Goal: Transaction & Acquisition: Purchase product/service

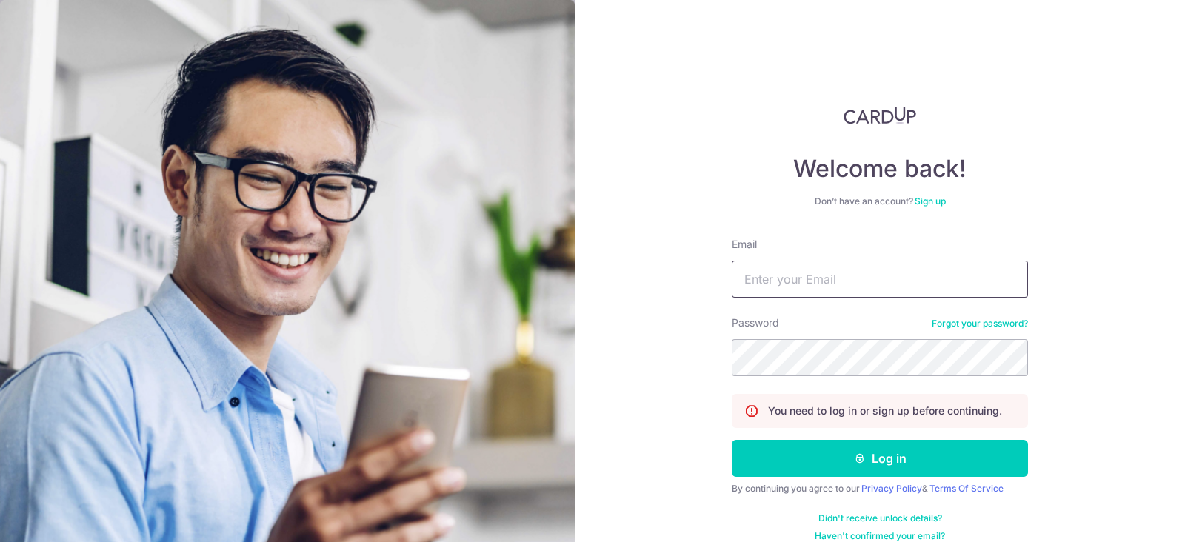
drag, startPoint x: 0, startPoint y: 0, endPoint x: 796, endPoint y: 304, distance: 852.1
click at [786, 290] on input "Email" at bounding box center [880, 279] width 296 height 37
type input "[EMAIL_ADDRESS][DOMAIN_NAME]"
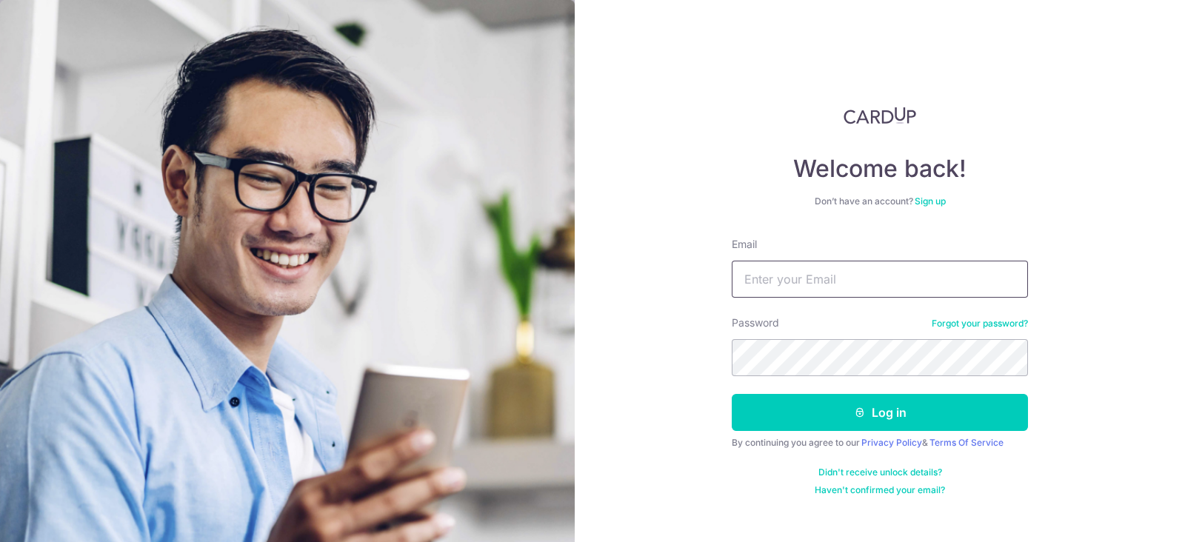
click at [825, 262] on input "Email" at bounding box center [880, 279] width 296 height 37
type input "[EMAIL_ADDRESS][DOMAIN_NAME]"
click at [732, 394] on button "Log in" at bounding box center [880, 412] width 296 height 37
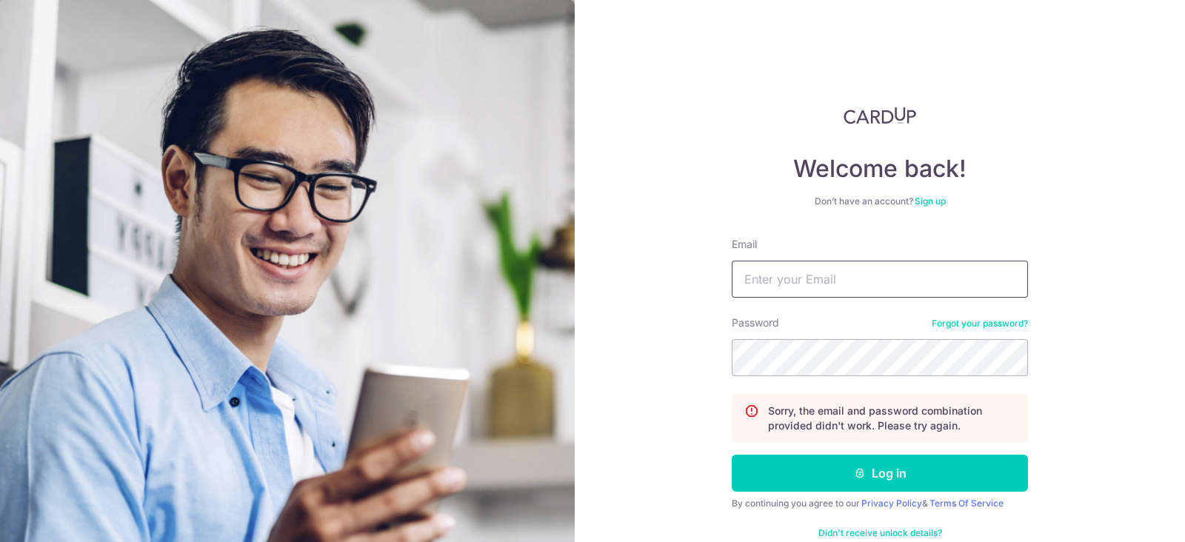
click at [748, 283] on input "Email" at bounding box center [880, 279] width 296 height 37
drag, startPoint x: 906, startPoint y: 287, endPoint x: 520, endPoint y: 285, distance: 386.5
click at [520, 285] on section "Welcome back! Don’t have an account? Sign up Email tan-joseph@live.com.sg Passw…" at bounding box center [592, 271] width 1185 height 542
type input "tanjoseph488@gmail.com"
click at [732, 455] on button "Log in" at bounding box center [880, 473] width 296 height 37
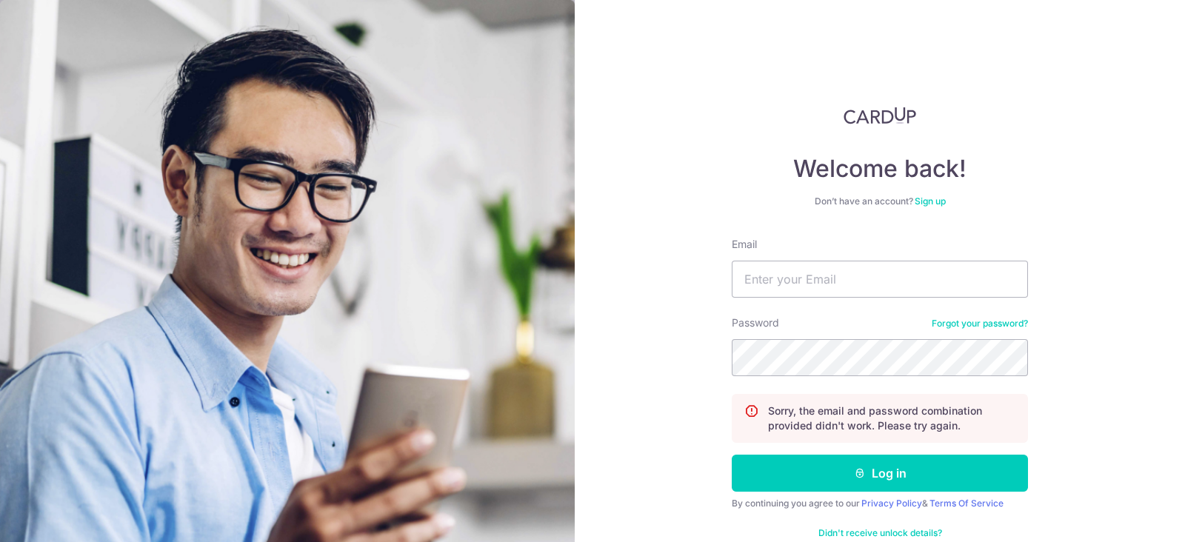
click at [951, 324] on link "Forgot your password?" at bounding box center [979, 324] width 96 height 12
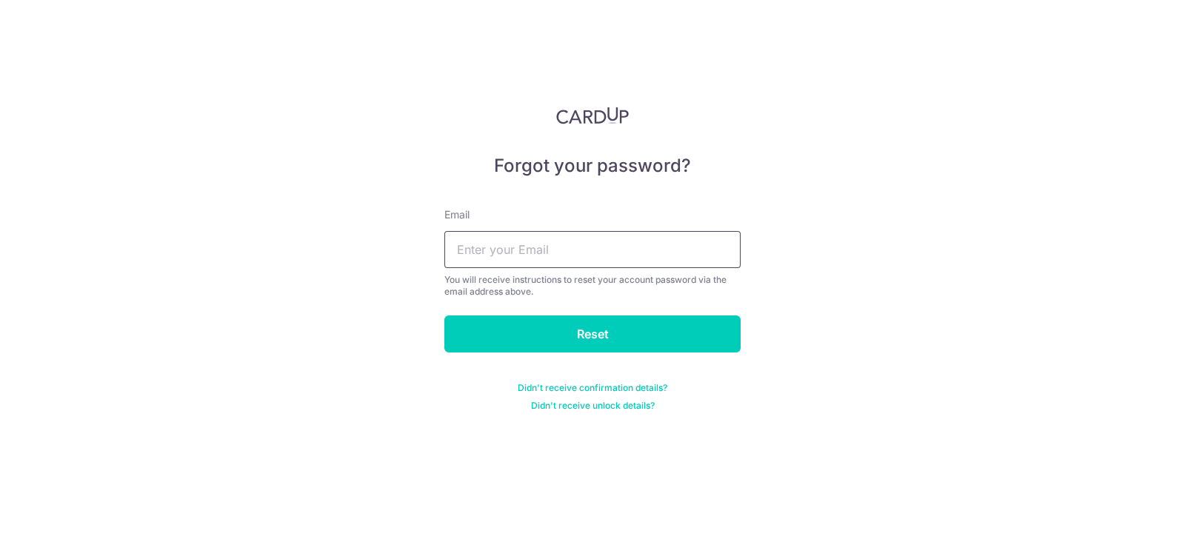
click at [587, 247] on input "text" at bounding box center [592, 249] width 296 height 37
type input "[EMAIL_ADDRESS][DOMAIN_NAME]"
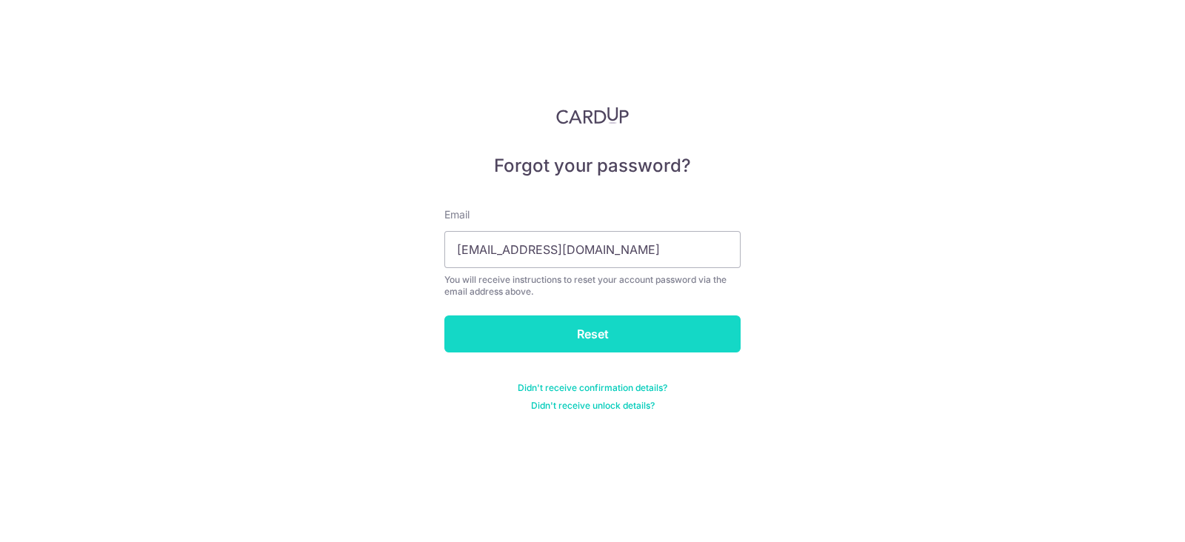
click at [489, 344] on input "Reset" at bounding box center [592, 333] width 296 height 37
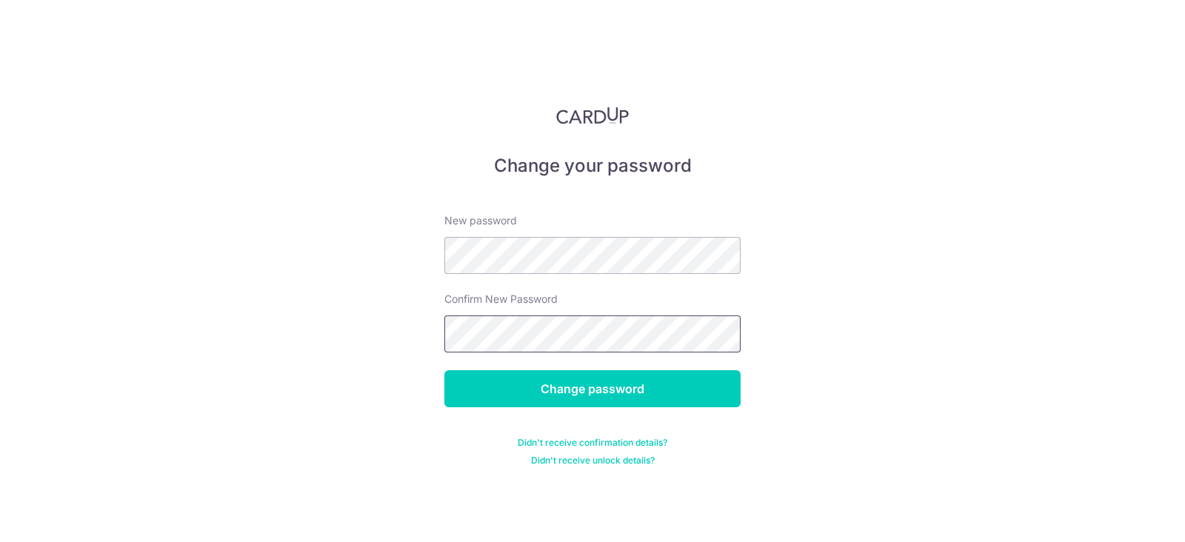
click at [444, 370] on input "Change password" at bounding box center [592, 388] width 296 height 37
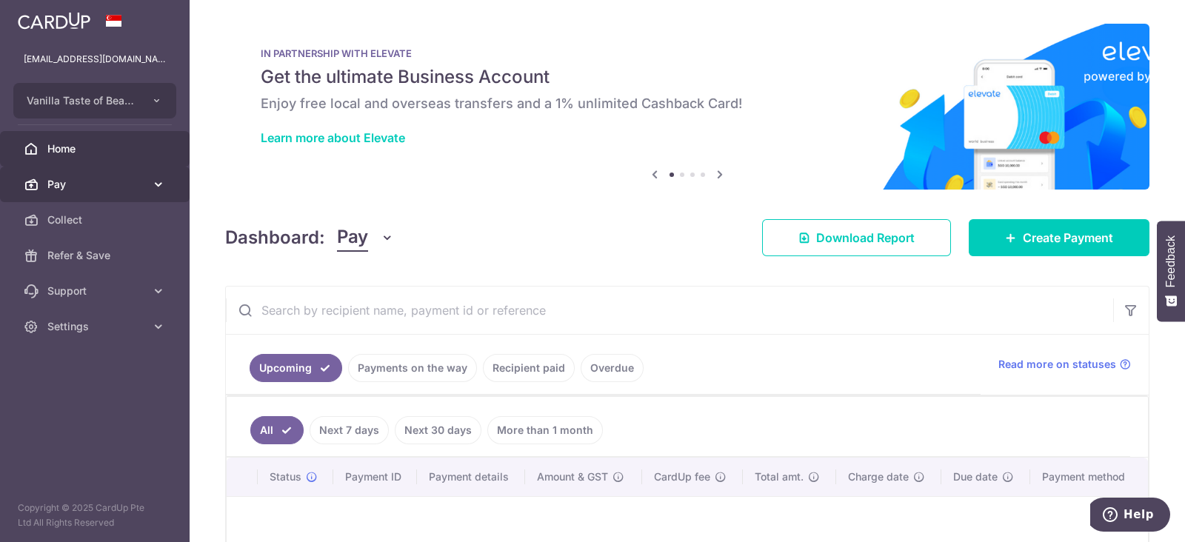
click at [79, 184] on span "Pay" at bounding box center [96, 184] width 98 height 15
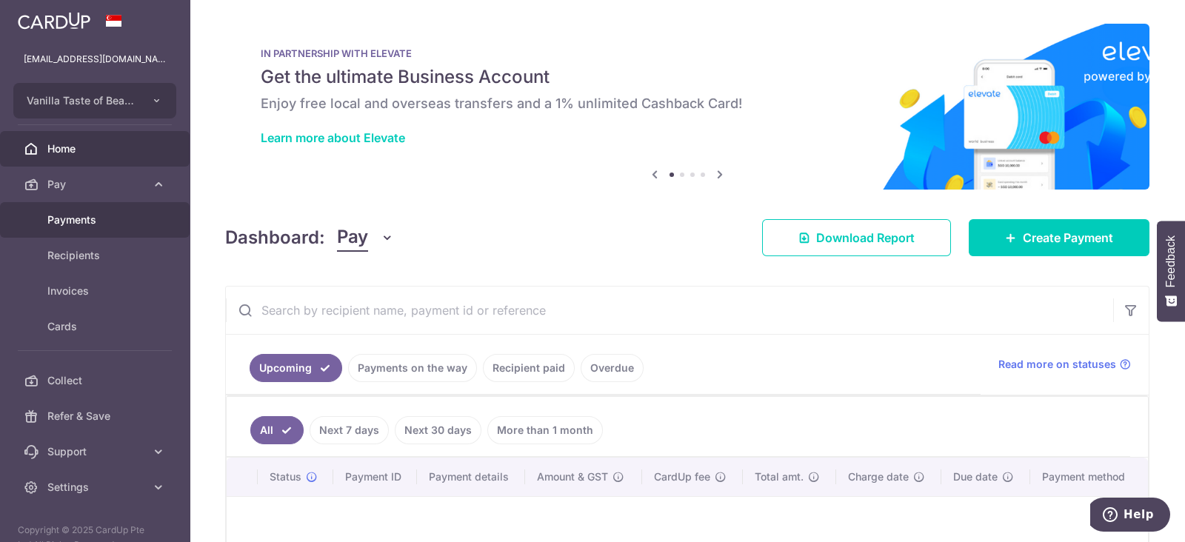
click at [90, 214] on span "Payments" at bounding box center [96, 219] width 98 height 15
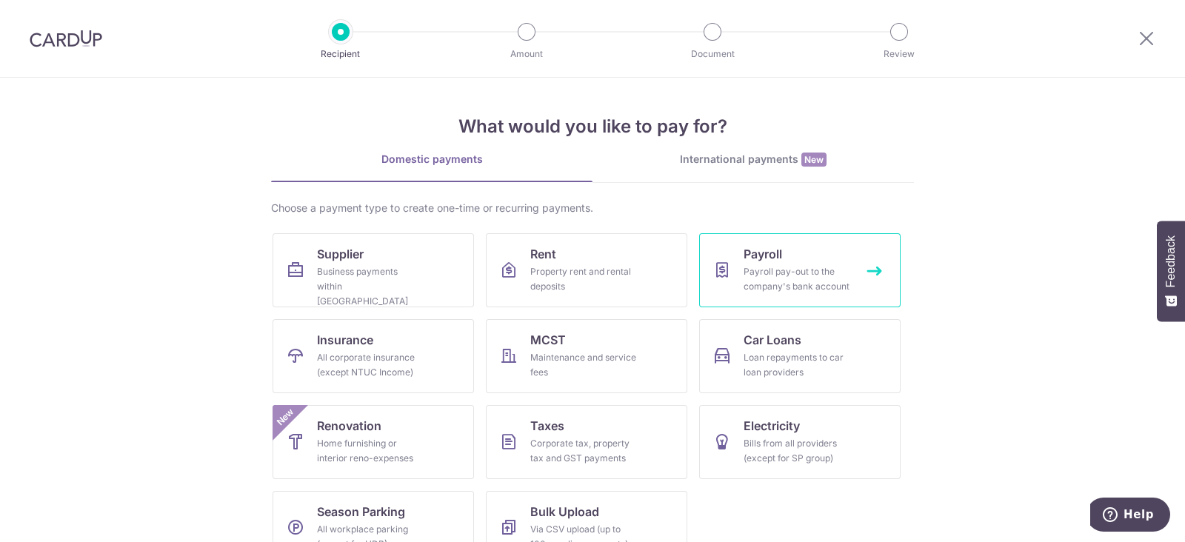
click at [726, 268] on link "Payroll Payroll pay-out to the company's bank account" at bounding box center [799, 270] width 201 height 74
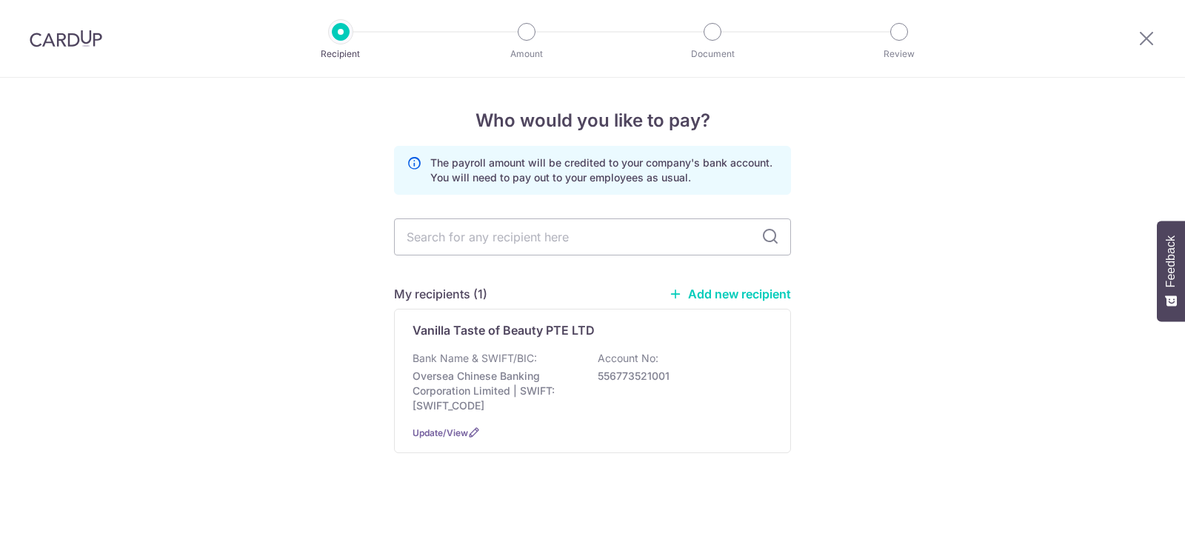
click at [507, 363] on p "Bank Name & SWIFT/BIC:" at bounding box center [474, 358] width 124 height 15
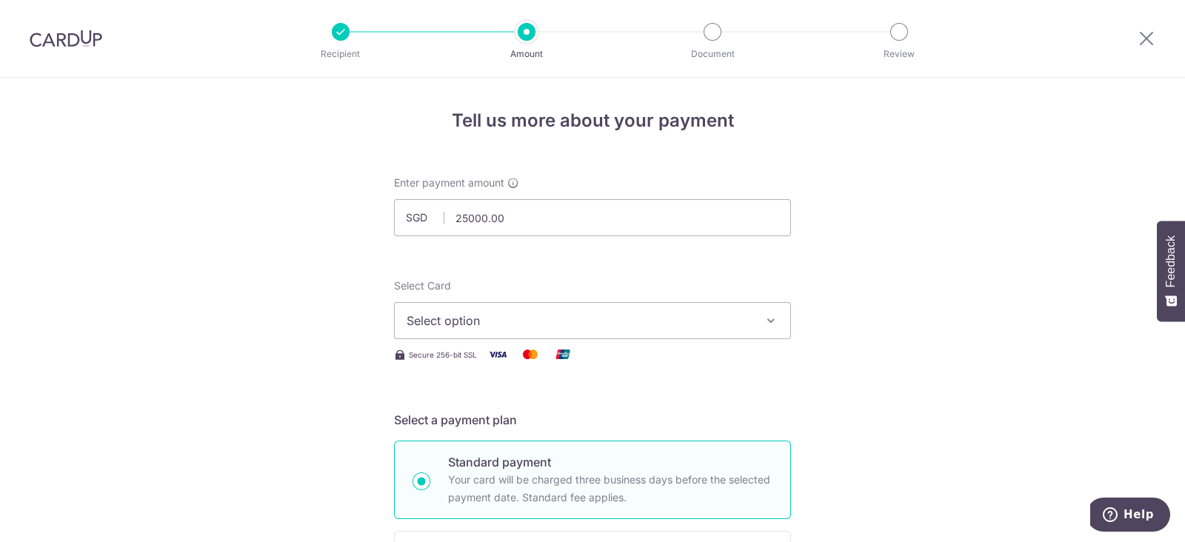
type input "25,000.00"
click at [470, 318] on span "Select option" at bounding box center [578, 321] width 345 height 18
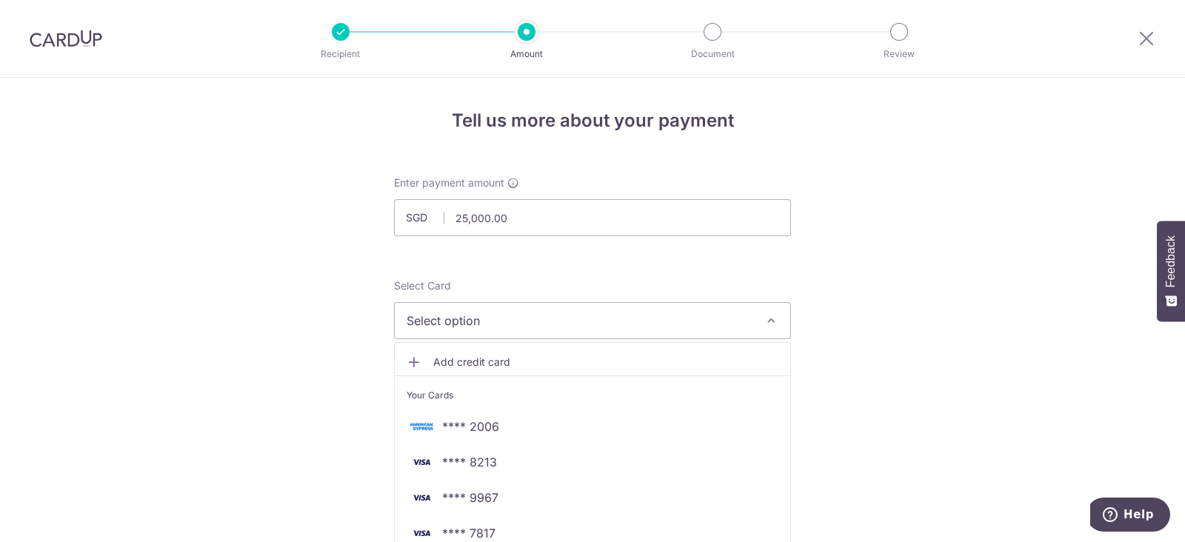
scroll to position [92, 0]
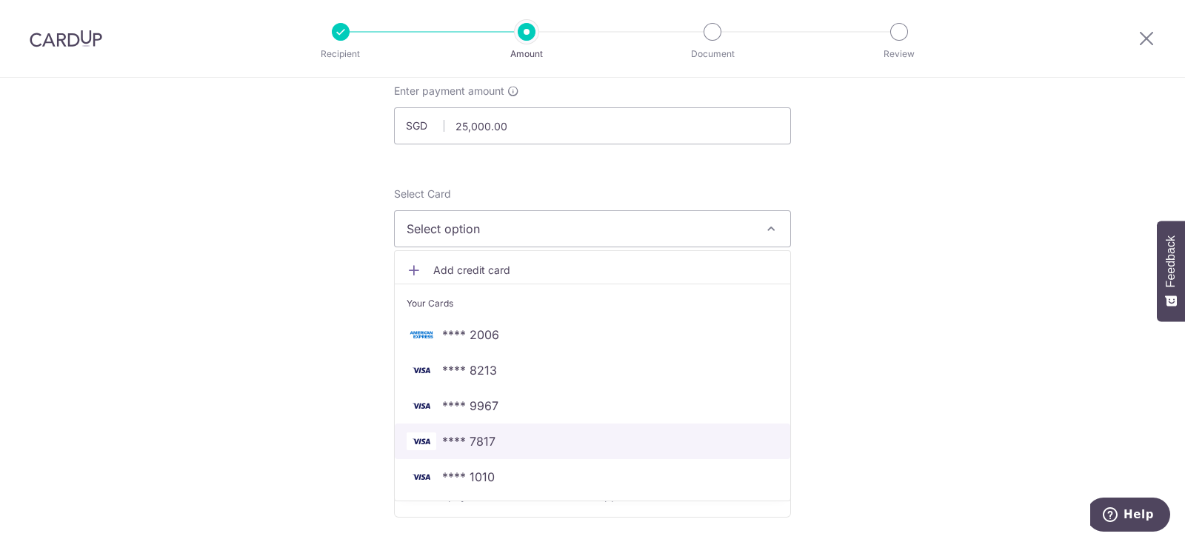
click at [514, 449] on link "**** 7817" at bounding box center [592, 442] width 395 height 36
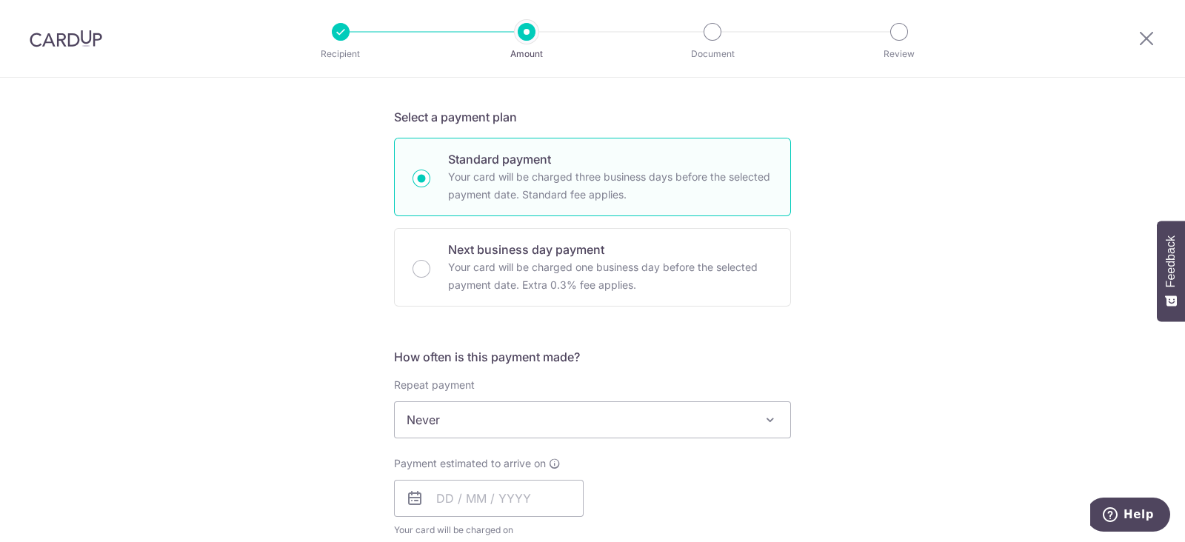
scroll to position [463, 0]
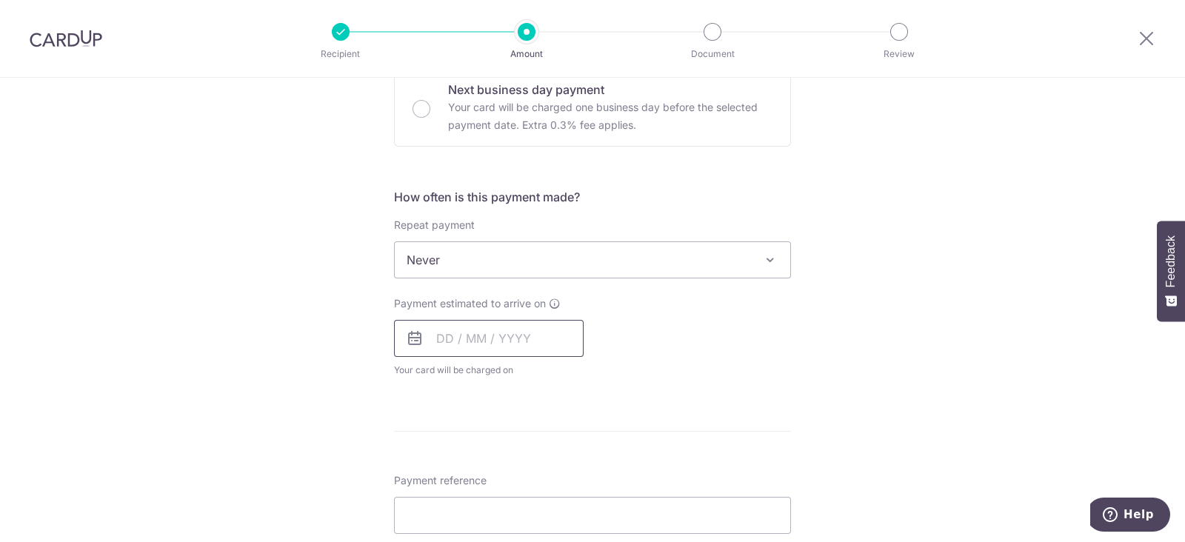
click at [478, 338] on input "text" at bounding box center [489, 338] width 190 height 37
click at [480, 472] on link "9" at bounding box center [484, 473] width 24 height 24
type input "09/09/2025"
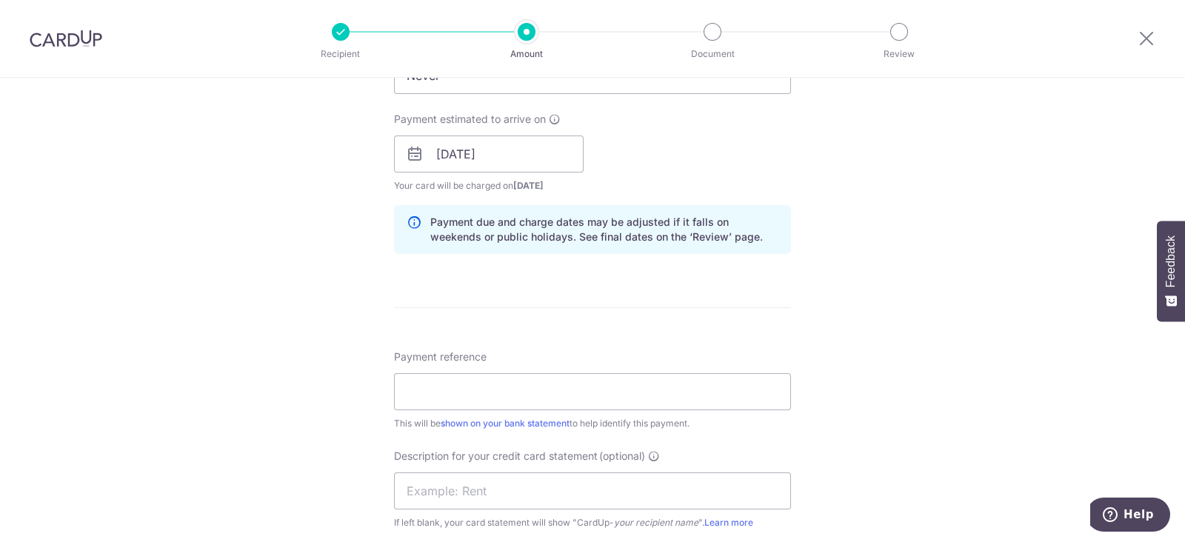
scroll to position [740, 0]
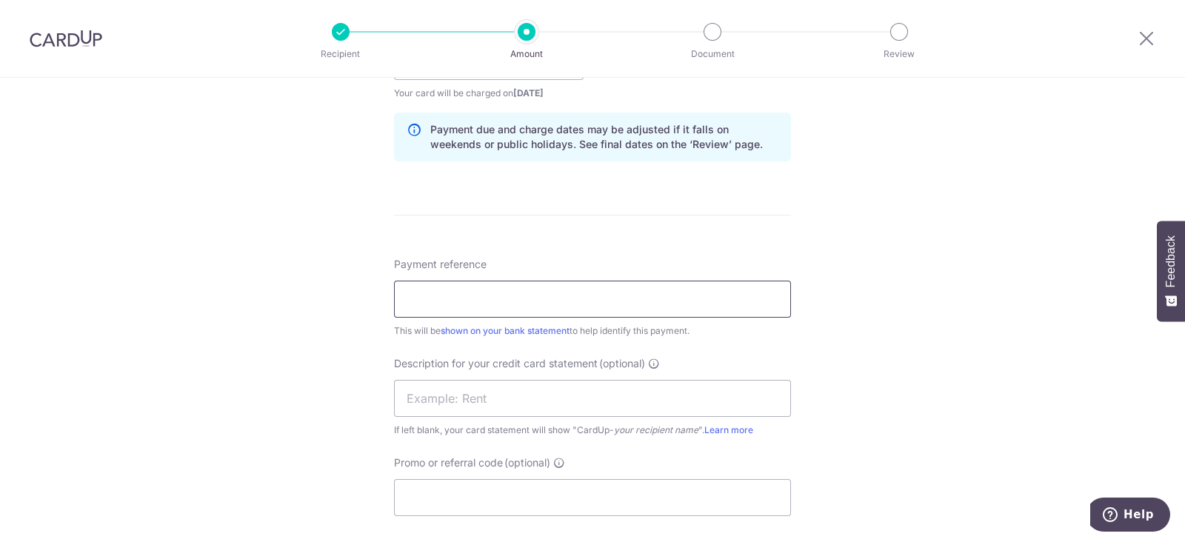
click at [489, 295] on input "Payment reference" at bounding box center [592, 299] width 397 height 37
type input "P"
drag, startPoint x: 496, startPoint y: 301, endPoint x: 318, endPoint y: 307, distance: 177.8
click at [318, 307] on div "Tell us more about your payment Enter payment amount SGD 25,000.00 25000.00 Sel…" at bounding box center [592, 80] width 1185 height 1485
type input "Payroll Aug 25"
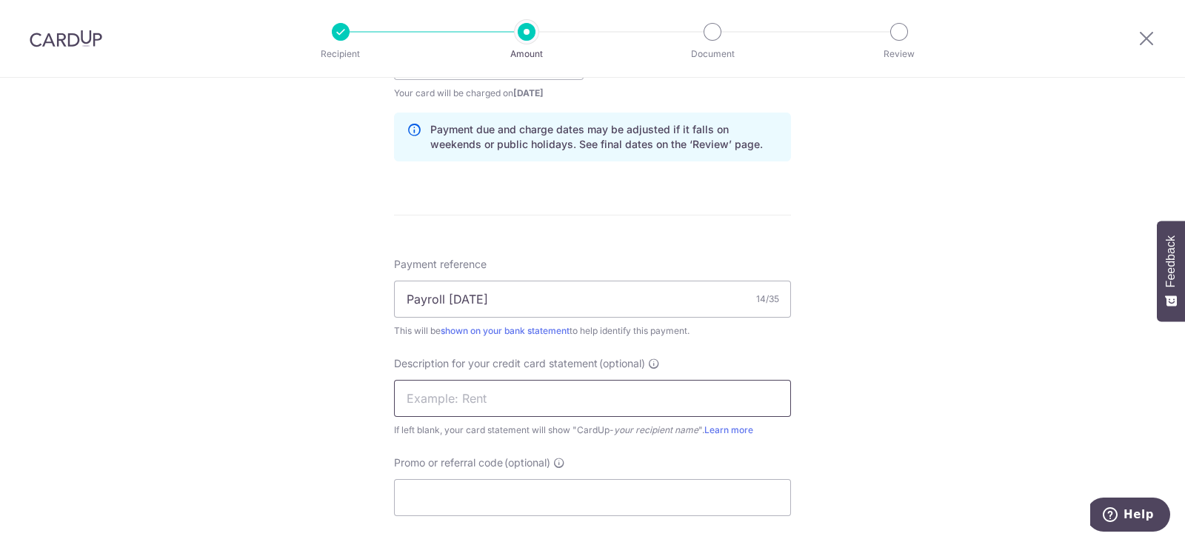
click at [468, 400] on input "text" at bounding box center [592, 398] width 397 height 37
paste input "Payroll Aug 25"
type input "Payroll Aug 25"
click at [462, 492] on input "Promo or referral code (optional)" at bounding box center [592, 497] width 397 height 37
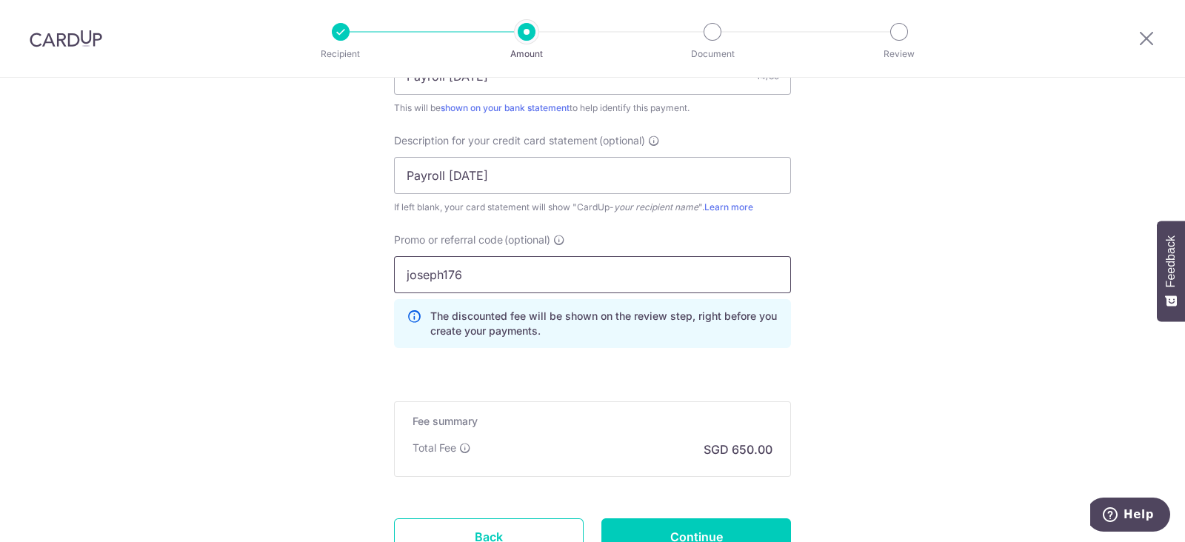
scroll to position [1085, 0]
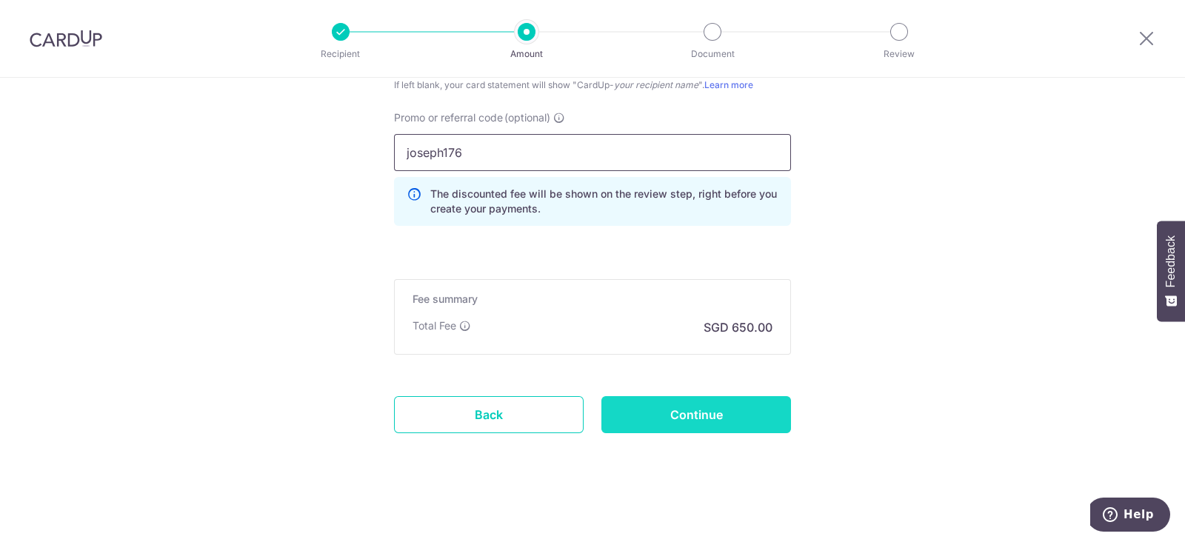
type input "joseph176"
click at [704, 399] on input "Continue" at bounding box center [696, 414] width 190 height 37
type input "Create Schedule"
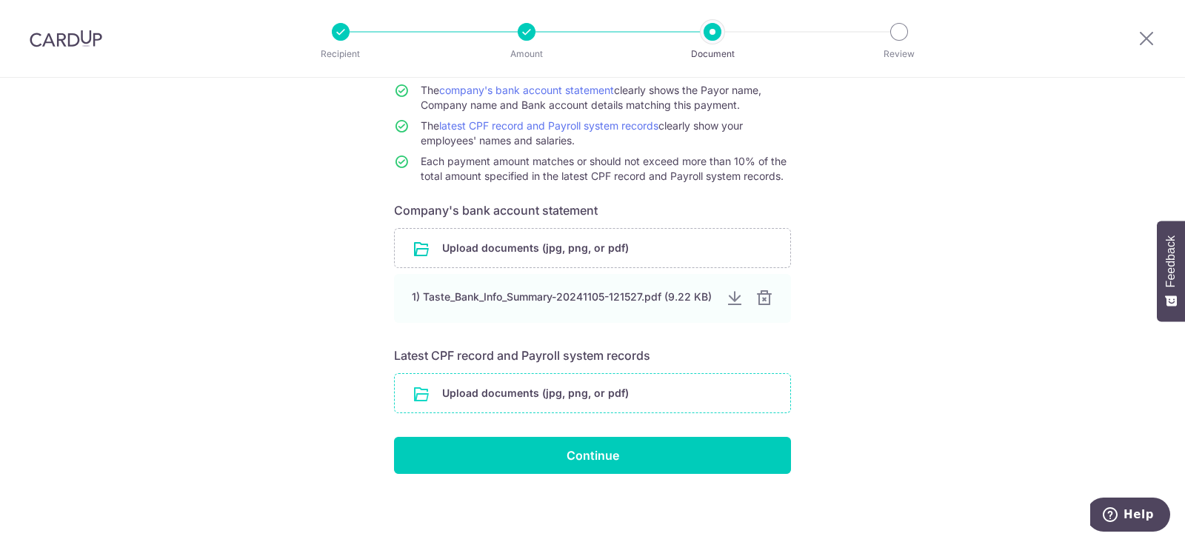
click at [456, 386] on input "file" at bounding box center [592, 393] width 395 height 39
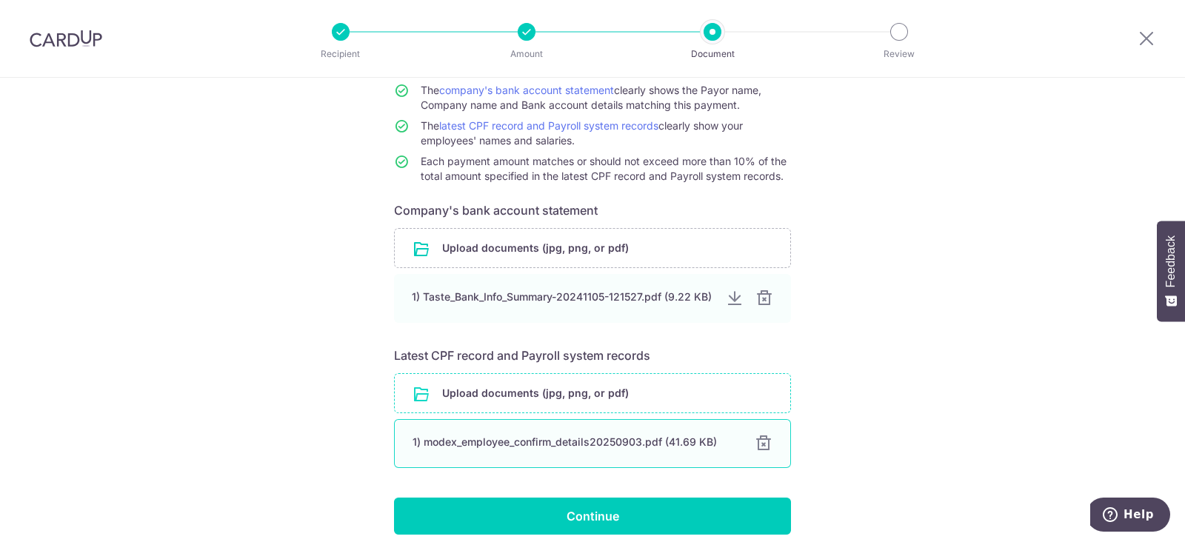
click at [502, 438] on div "1) modex_employee_confirm_details20250903.pdf (41.69 KB)" at bounding box center [574, 442] width 324 height 15
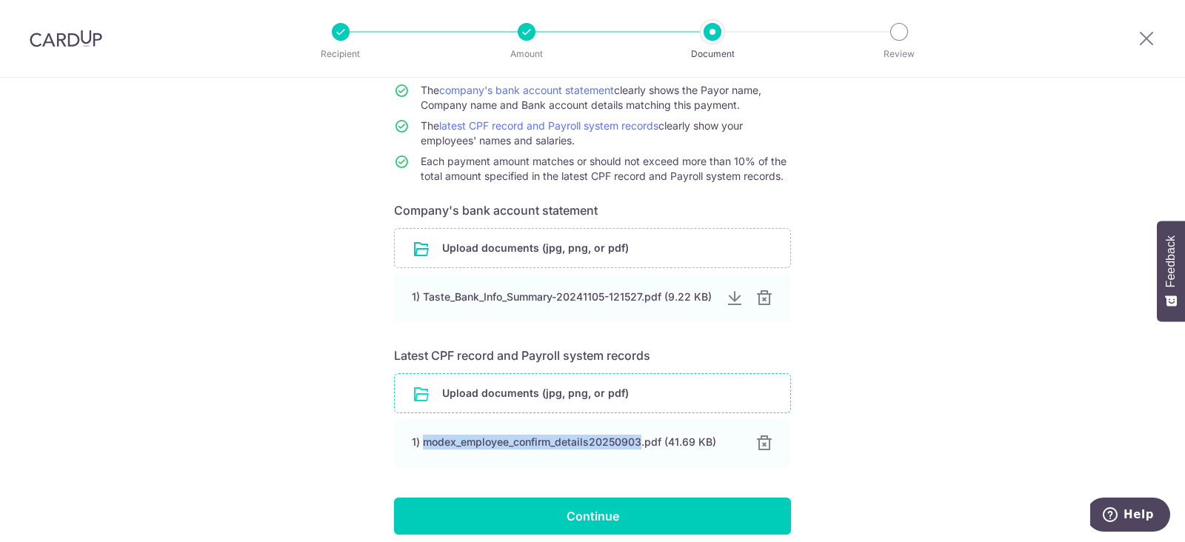
click at [474, 380] on input "file" at bounding box center [592, 393] width 395 height 39
click at [1005, 248] on div "Help us verify your payment Your supporting documents will enable us to approve…" at bounding box center [592, 270] width 1185 height 668
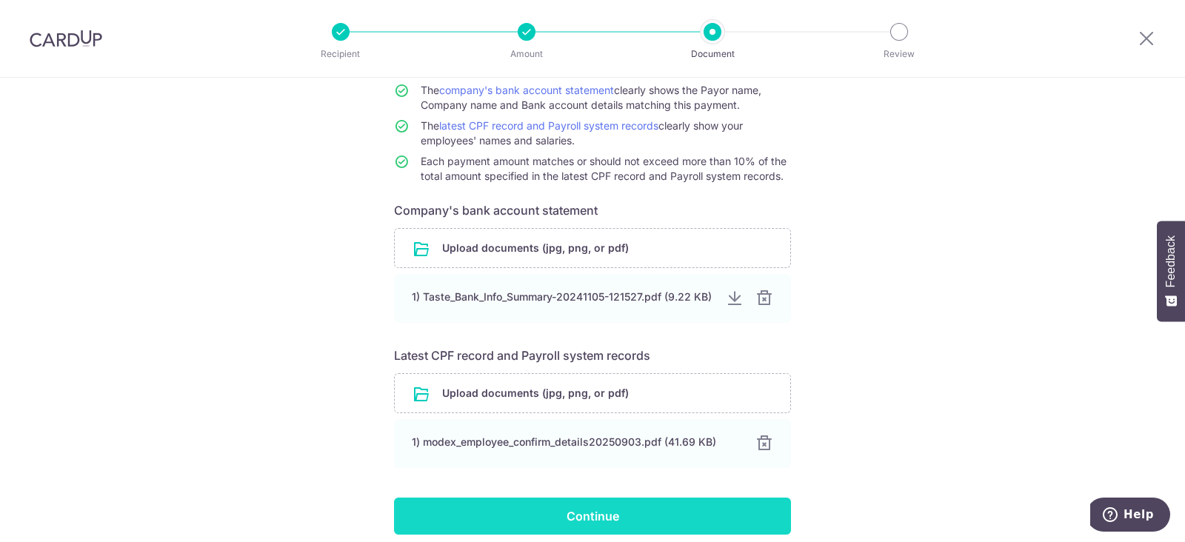
click at [600, 531] on input "Continue" at bounding box center [592, 516] width 397 height 37
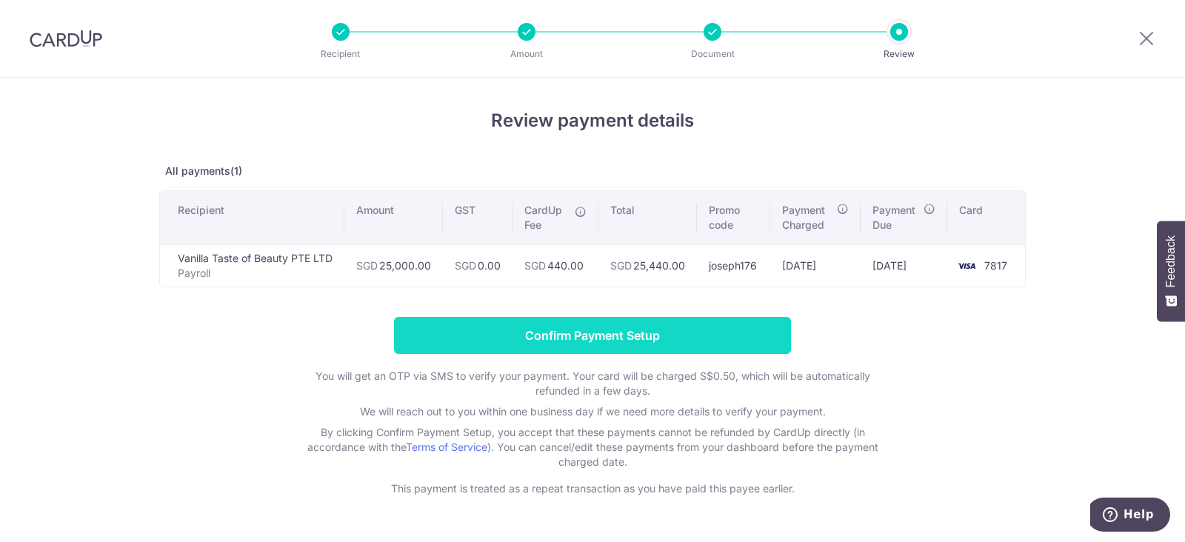
click at [511, 329] on input "Confirm Payment Setup" at bounding box center [592, 335] width 397 height 37
